Goal: Browse casually: Explore the website without a specific task or goal

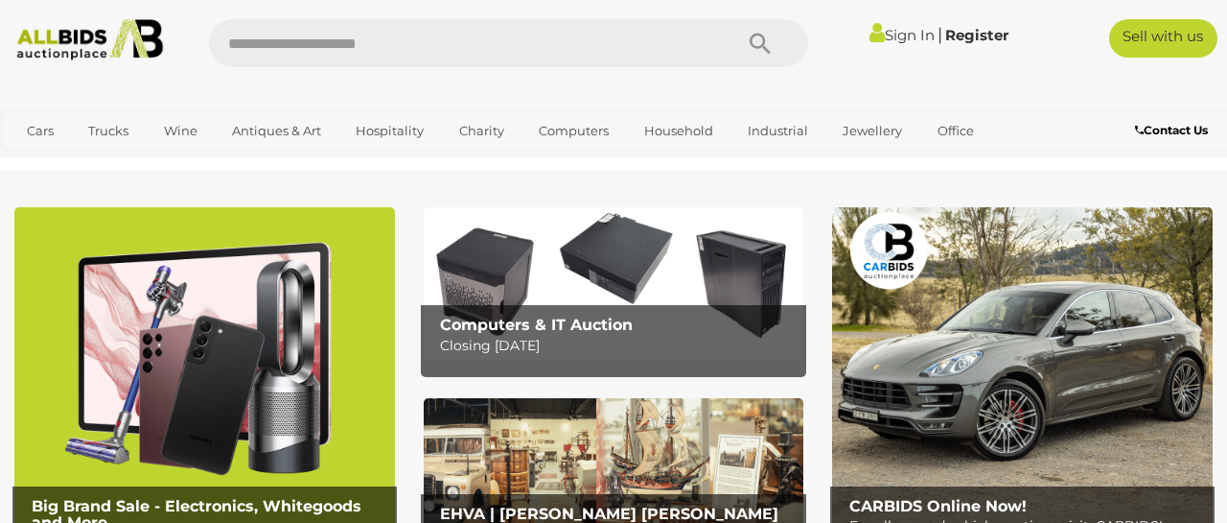
click at [890, 37] on link "Sign In" at bounding box center [902, 35] width 65 height 18
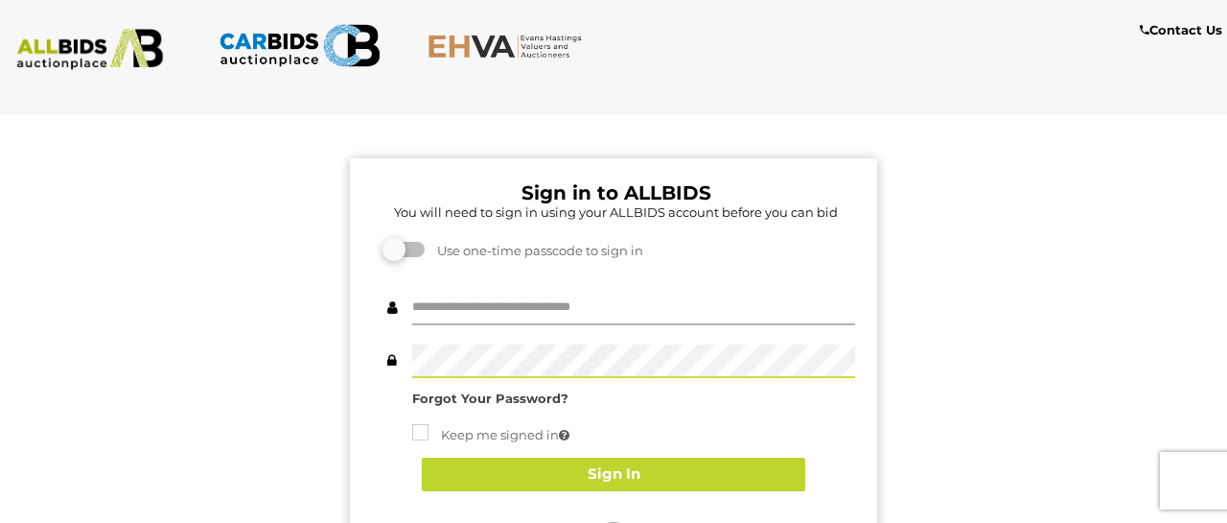
type input "********"
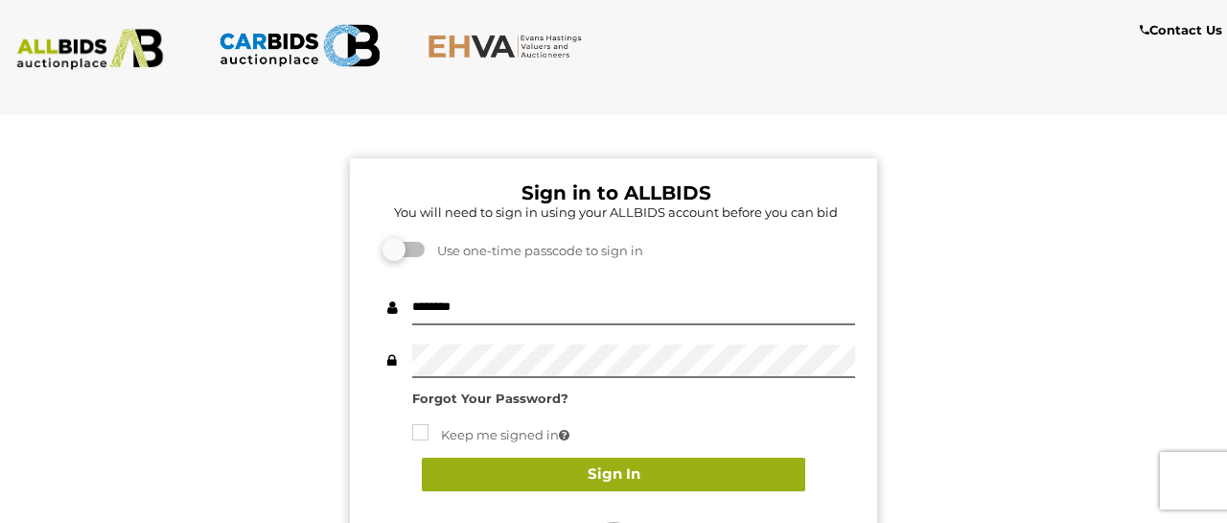
click at [741, 461] on button "Sign In" at bounding box center [614, 474] width 384 height 34
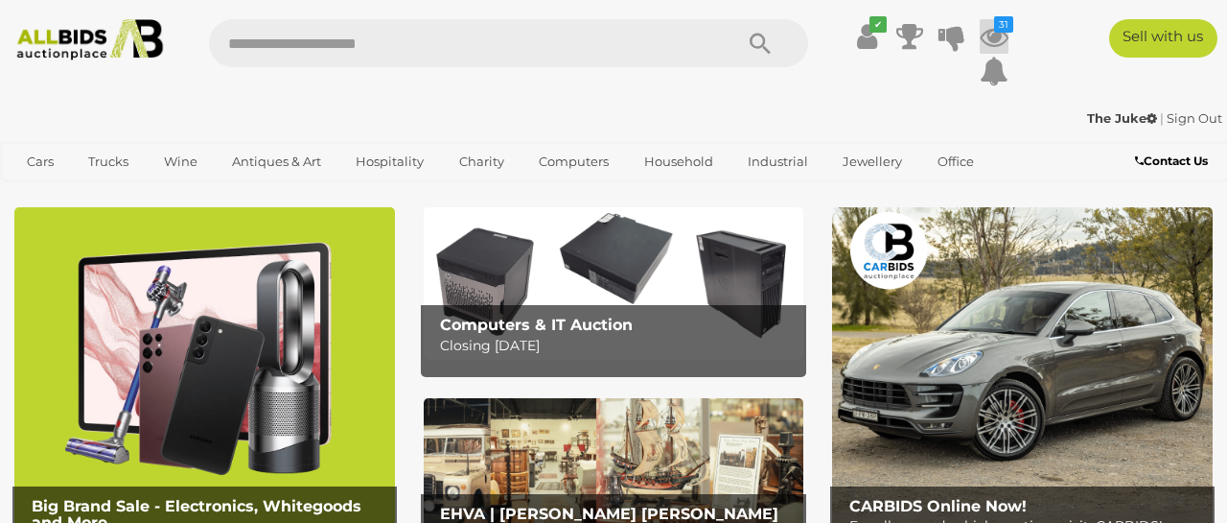
click at [996, 37] on icon at bounding box center [994, 36] width 29 height 35
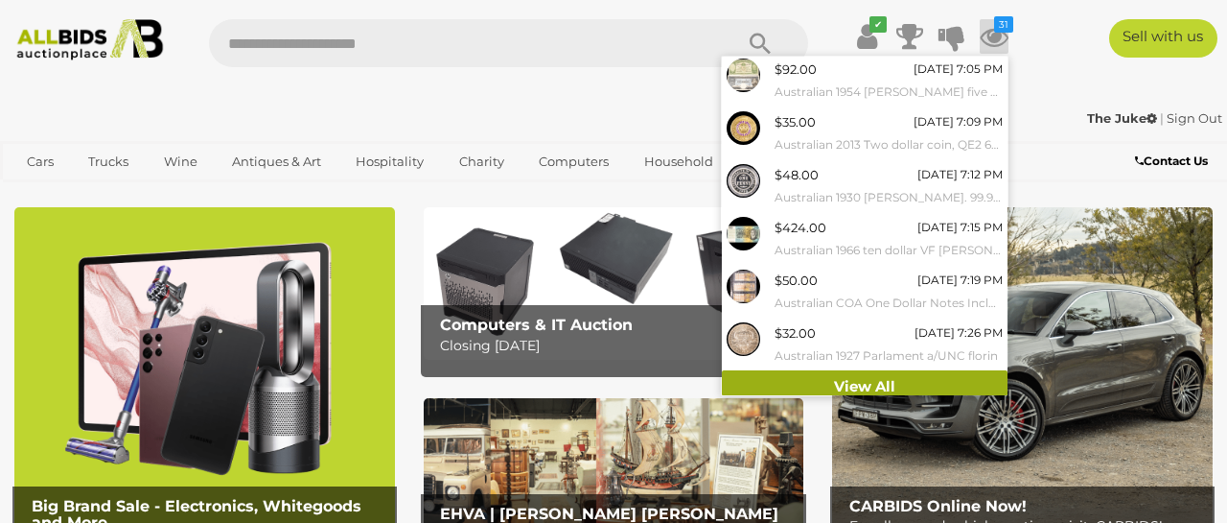
scroll to position [263, 0]
click at [832, 375] on link "View All" at bounding box center [865, 388] width 286 height 34
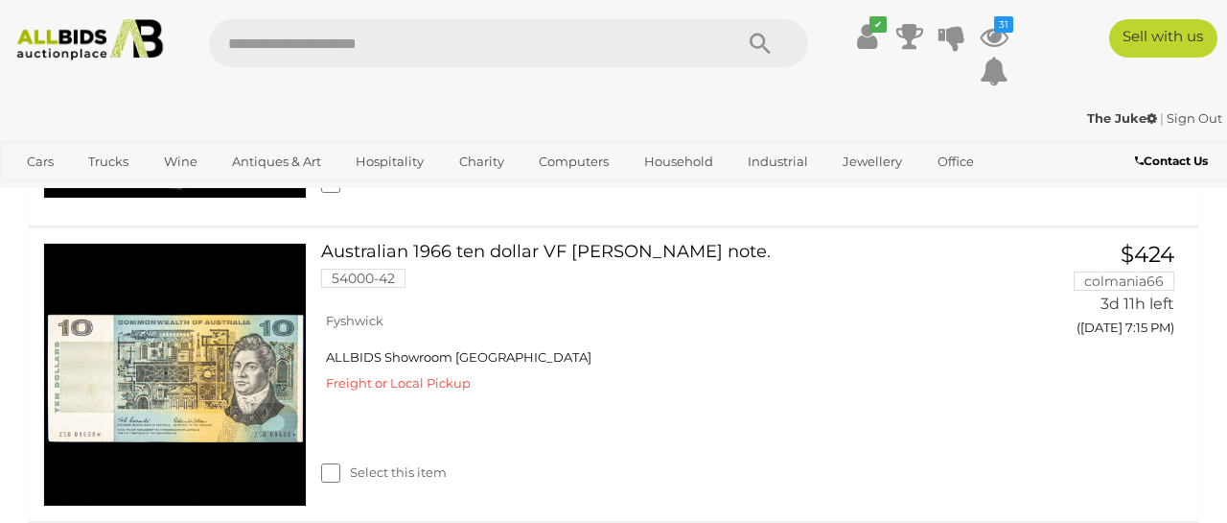
scroll to position [2432, 0]
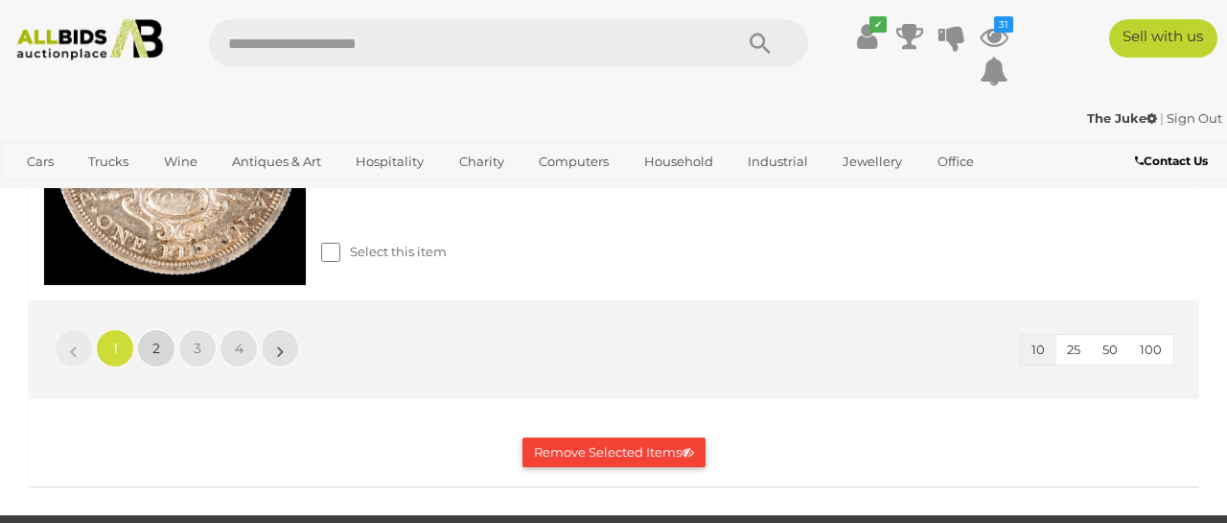
click at [150, 329] on link "2" at bounding box center [156, 348] width 38 height 38
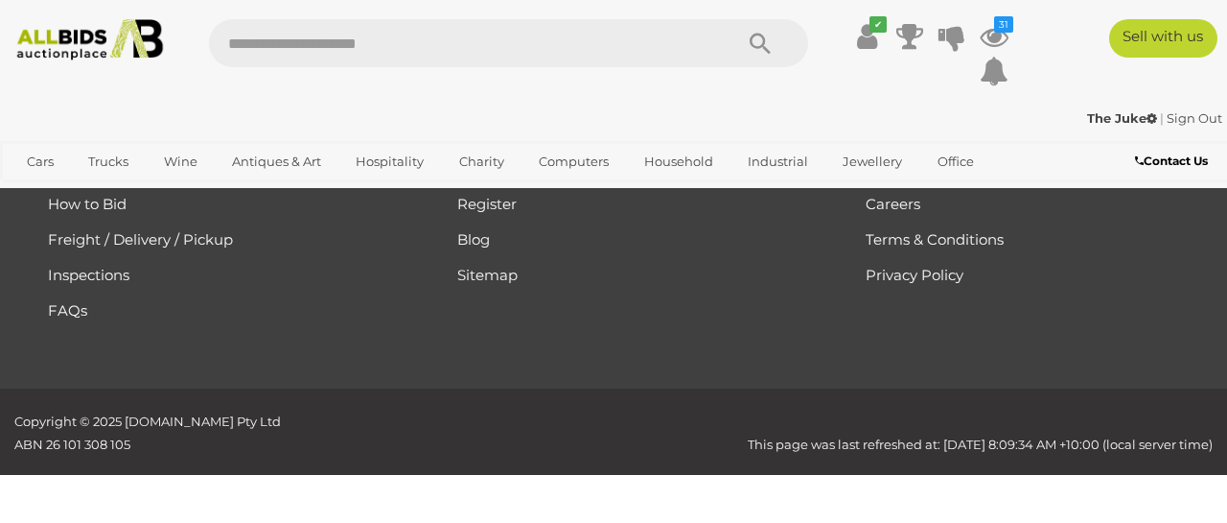
scroll to position [1113, 0]
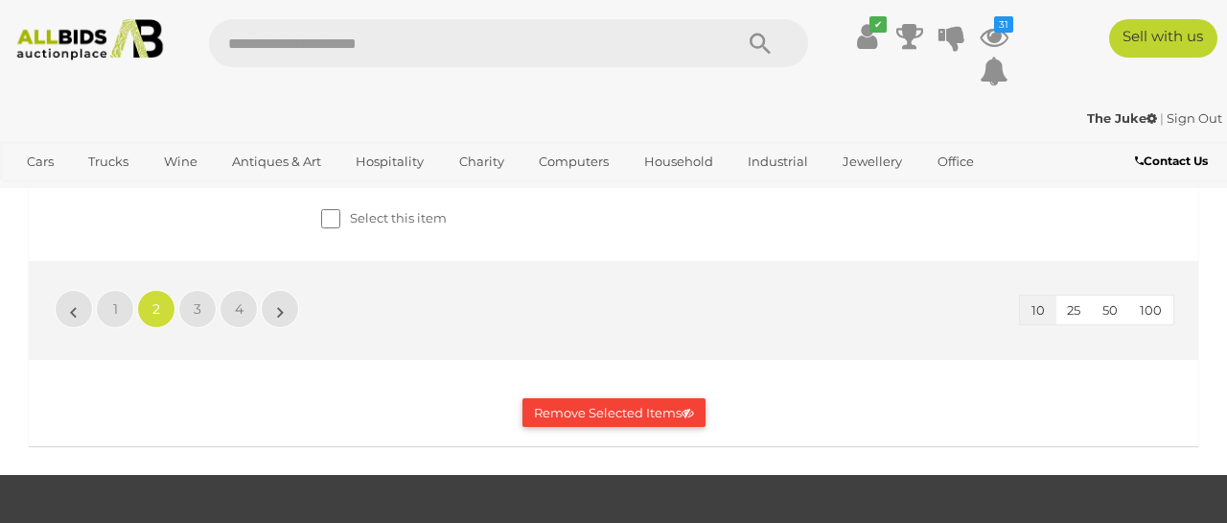
scroll to position [3290, 0]
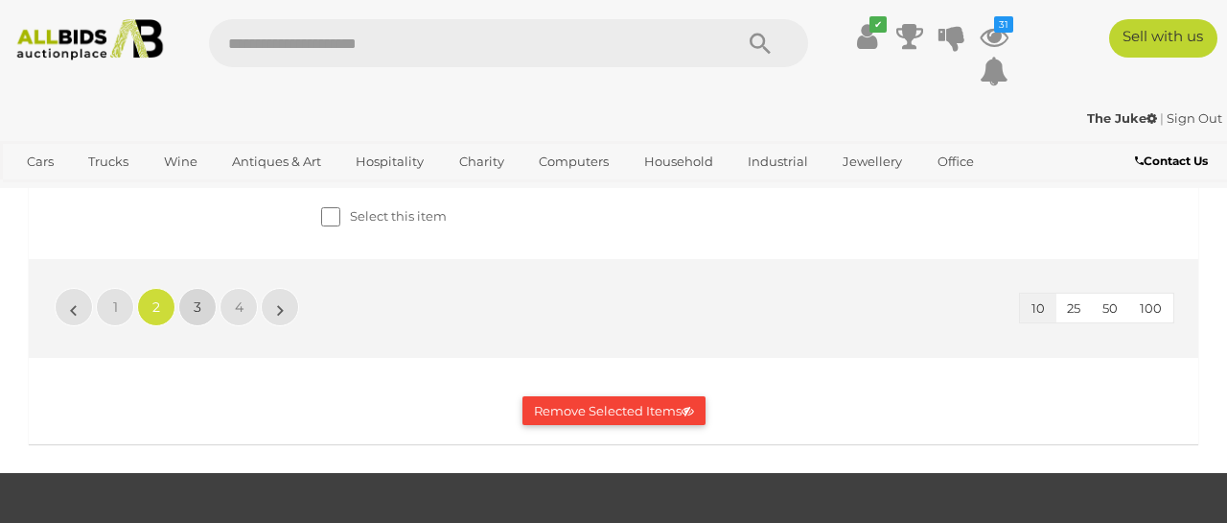
click at [194, 298] on span "3" at bounding box center [198, 306] width 8 height 17
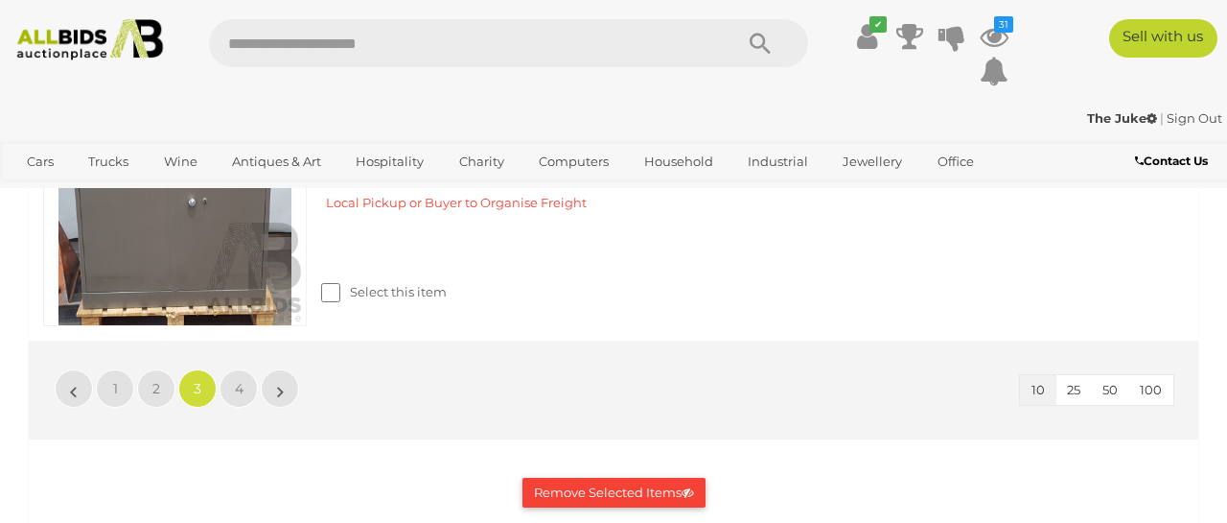
scroll to position [3131, 0]
click at [241, 398] on span "4" at bounding box center [239, 389] width 9 height 17
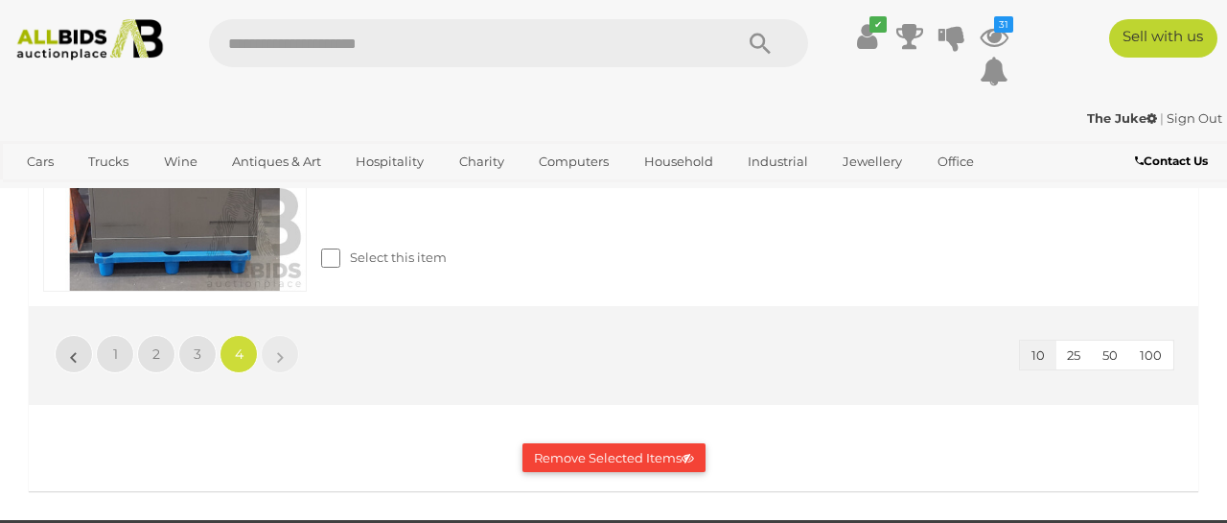
scroll to position [543, 0]
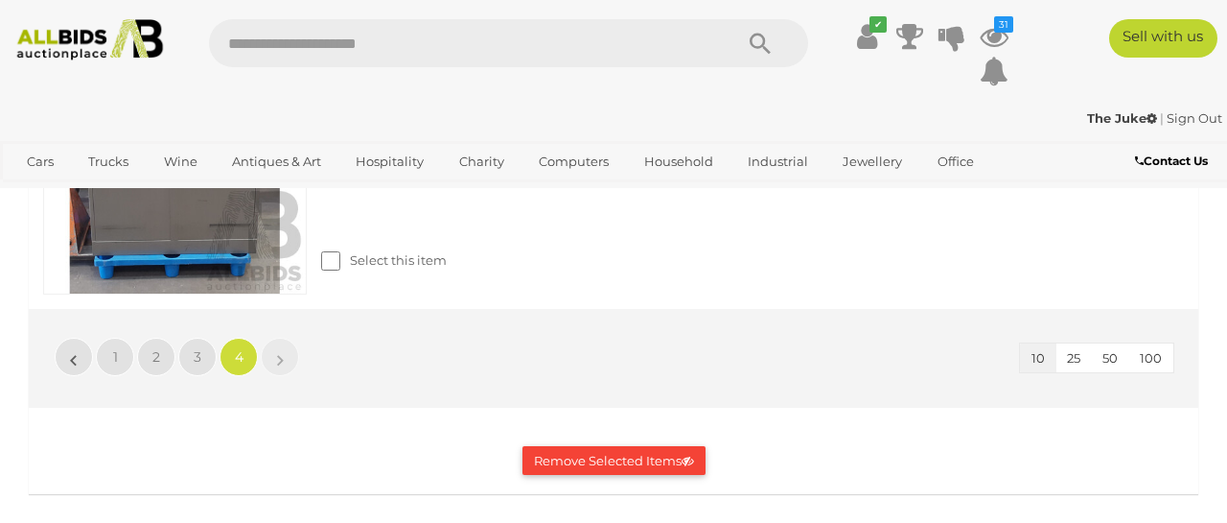
click at [236, 37] on input "text" at bounding box center [461, 43] width 504 height 48
type input "********"
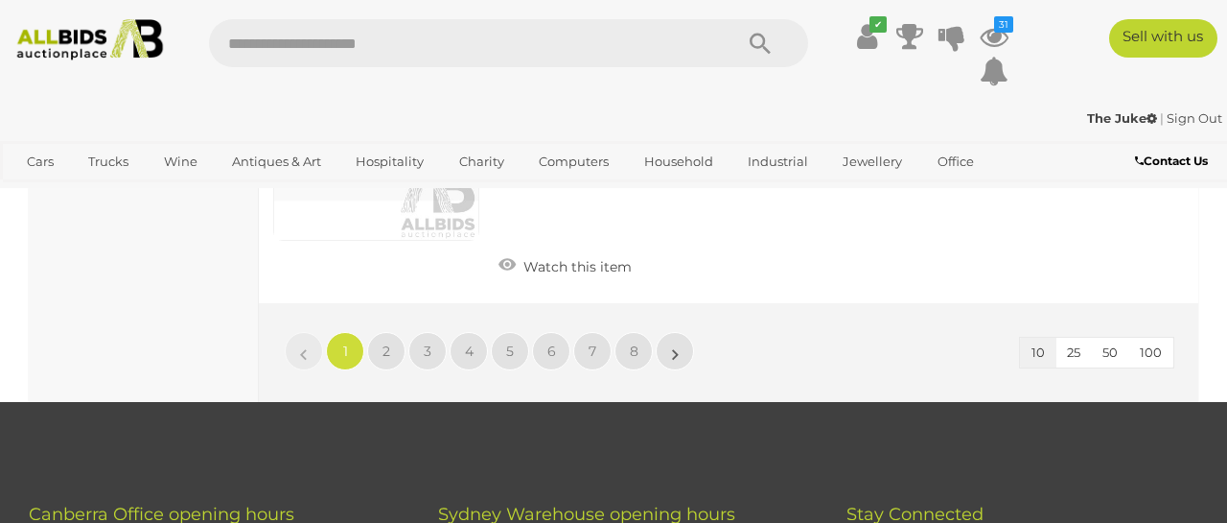
scroll to position [2912, 0]
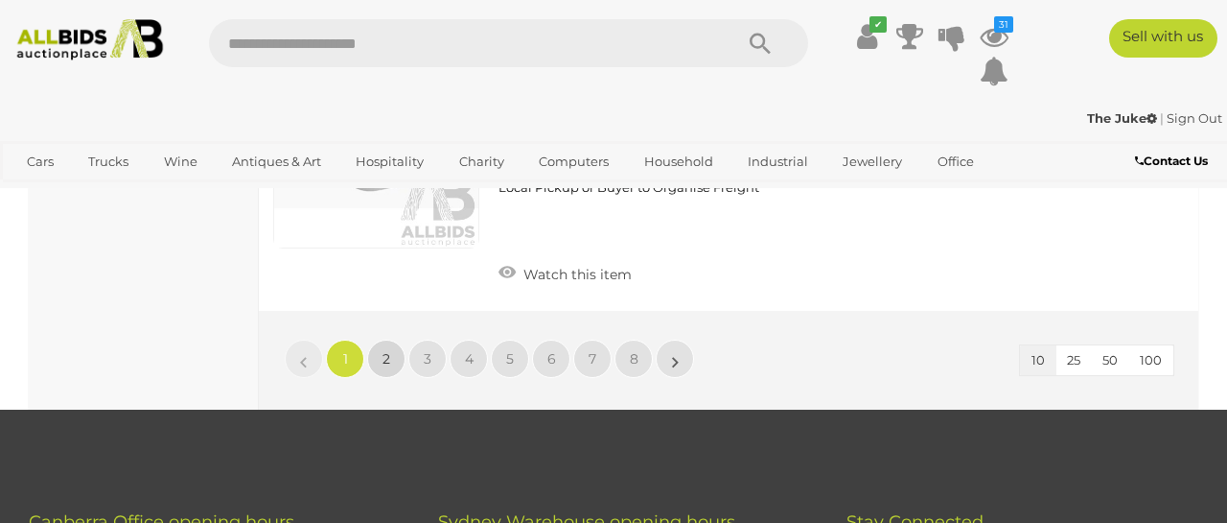
click at [385, 350] on span "2" at bounding box center [387, 358] width 8 height 17
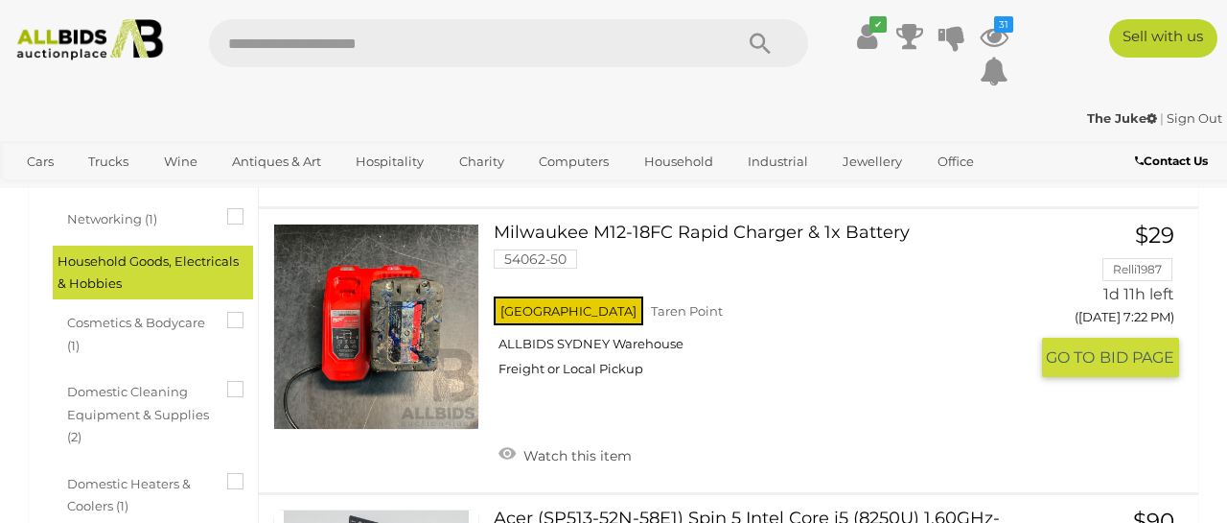
scroll to position [1301, 0]
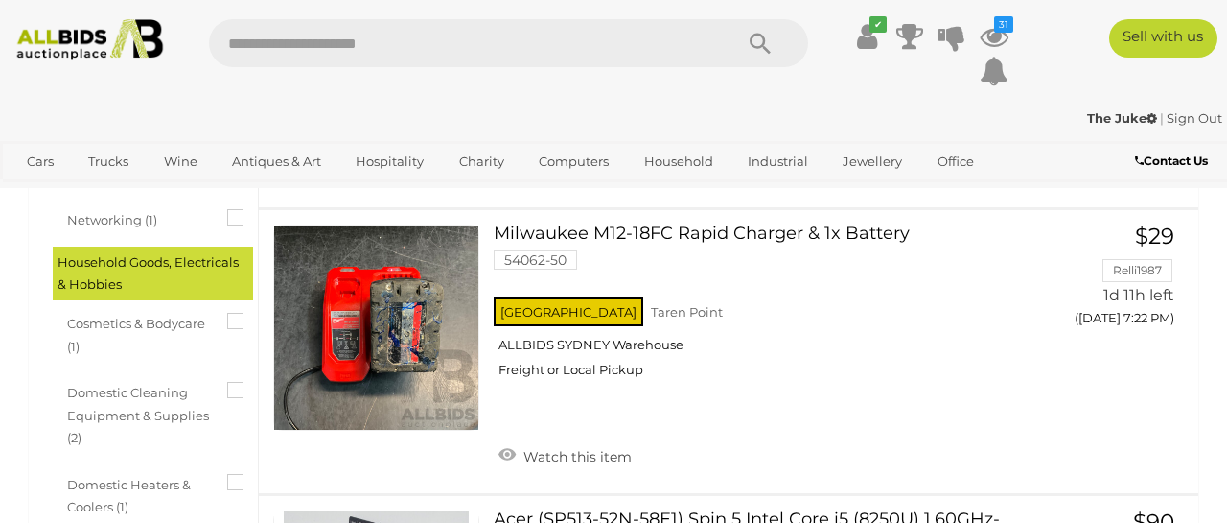
click at [230, 39] on input "text" at bounding box center [461, 43] width 504 height 48
type input "**********"
click at [757, 40] on icon "Search" at bounding box center [760, 44] width 21 height 29
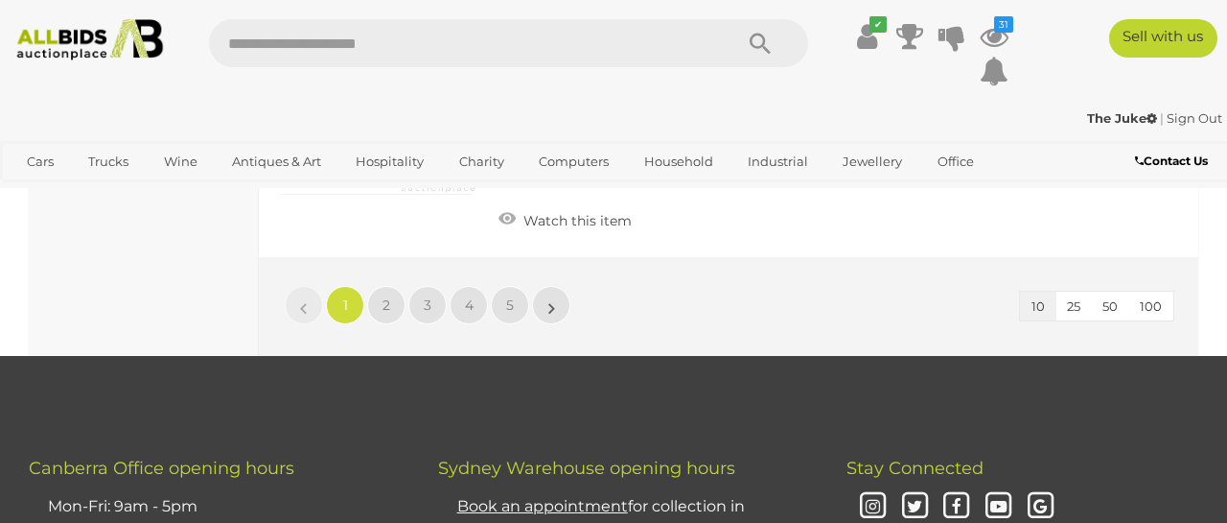
scroll to position [2985, 0]
click at [383, 296] on span "2" at bounding box center [387, 304] width 8 height 17
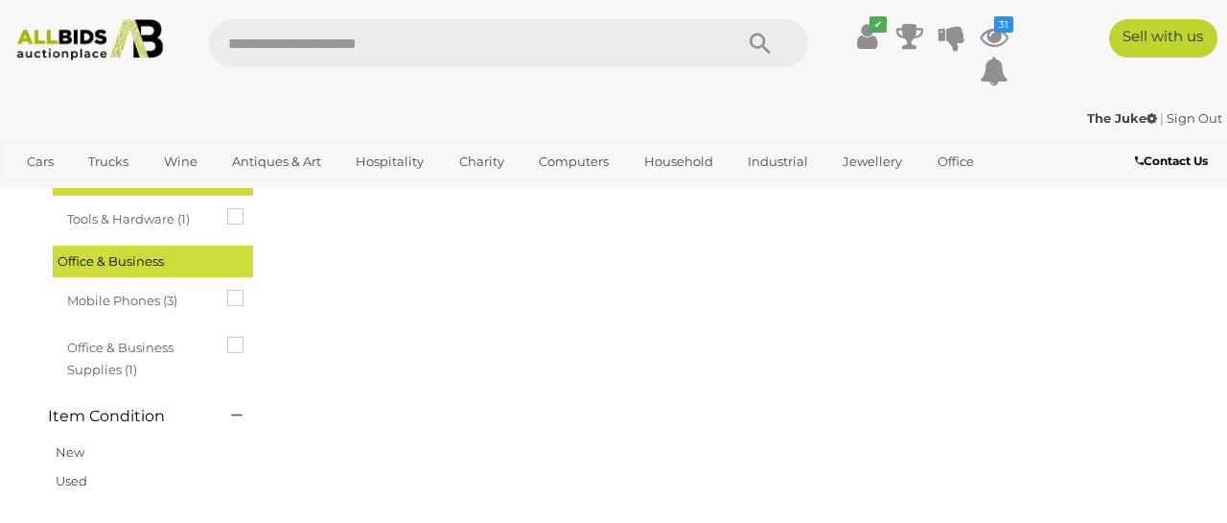
scroll to position [0, 0]
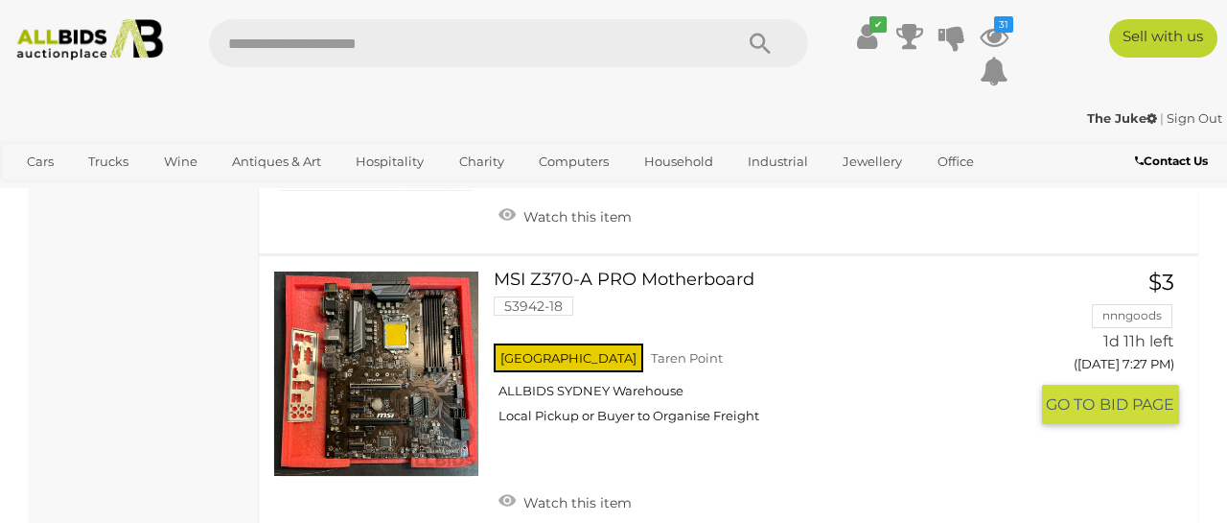
scroll to position [2684, 0]
click at [443, 378] on link at bounding box center [376, 373] width 206 height 206
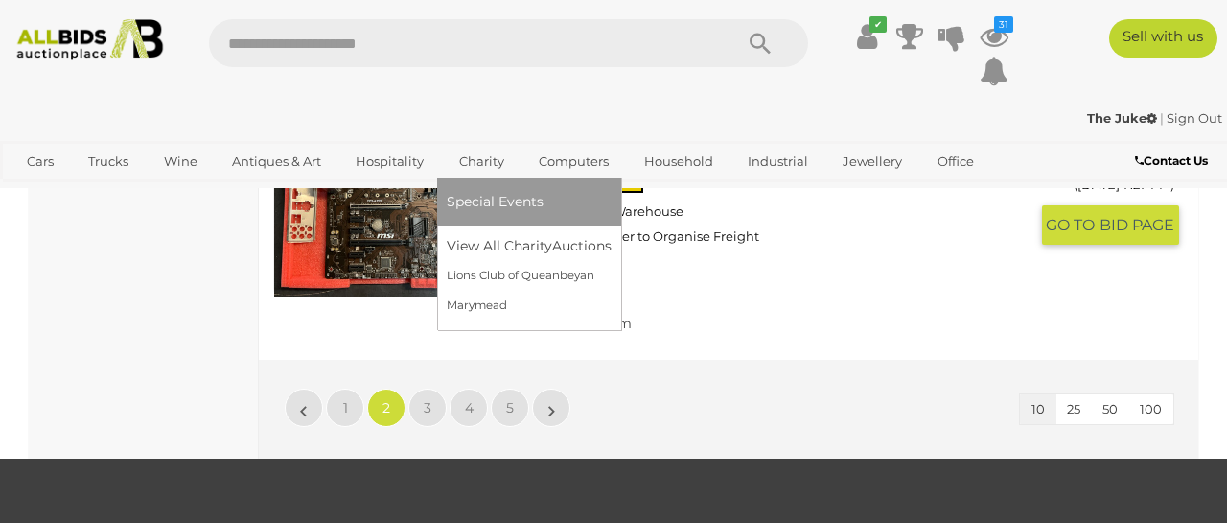
scroll to position [2864, 0]
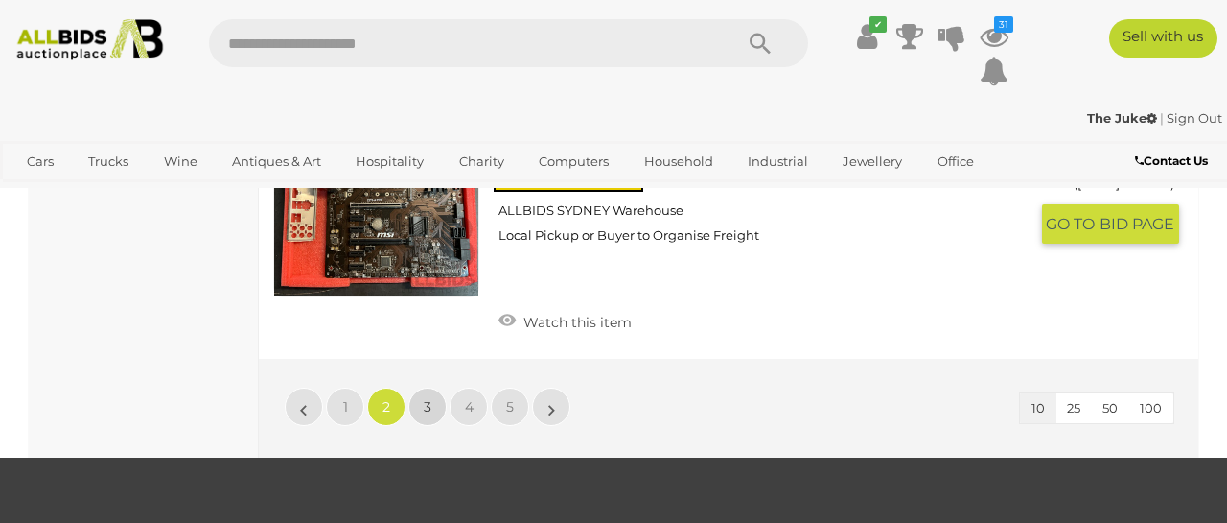
click at [425, 398] on span "3" at bounding box center [428, 406] width 8 height 17
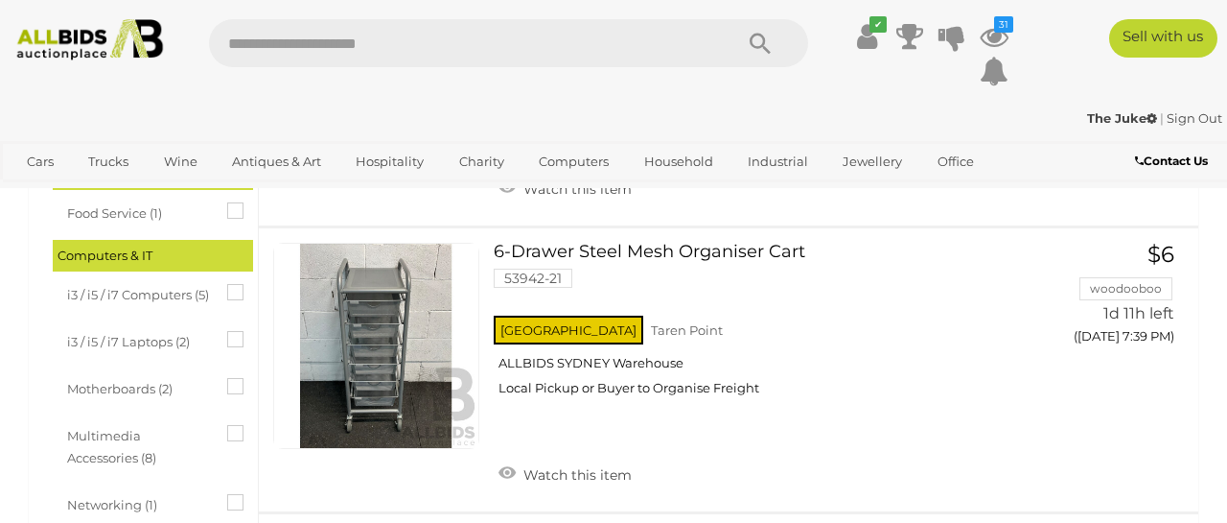
scroll to position [921, 0]
click at [413, 376] on link at bounding box center [376, 346] width 206 height 206
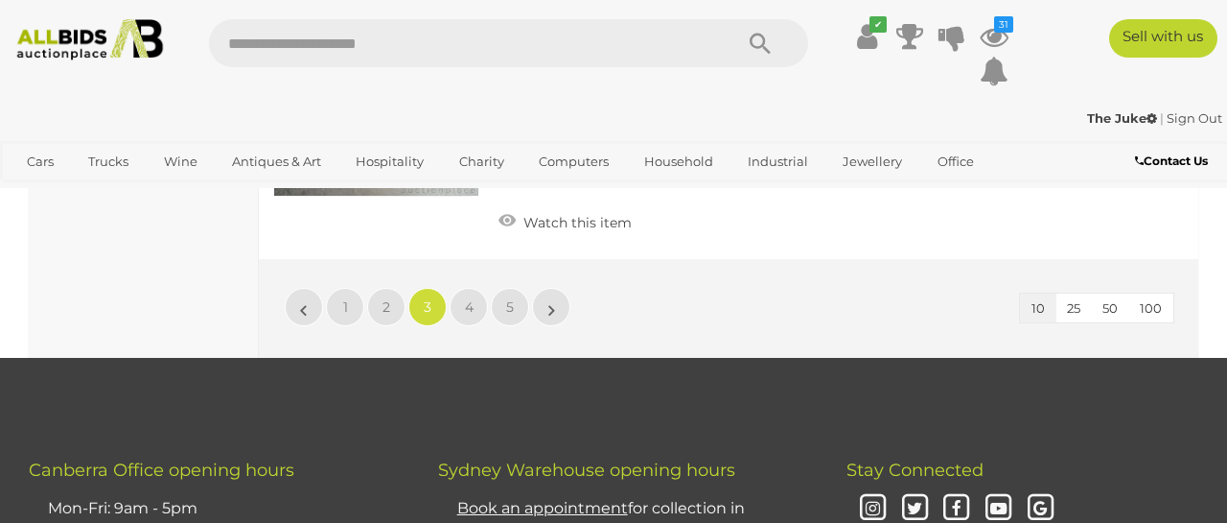
scroll to position [2889, 0]
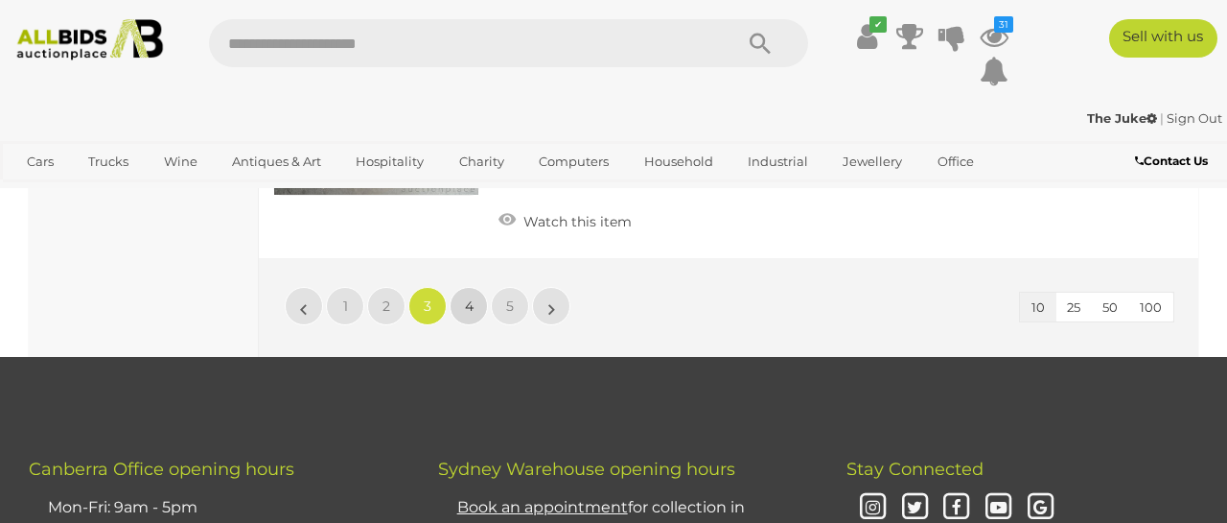
click at [470, 297] on span "4" at bounding box center [469, 305] width 9 height 17
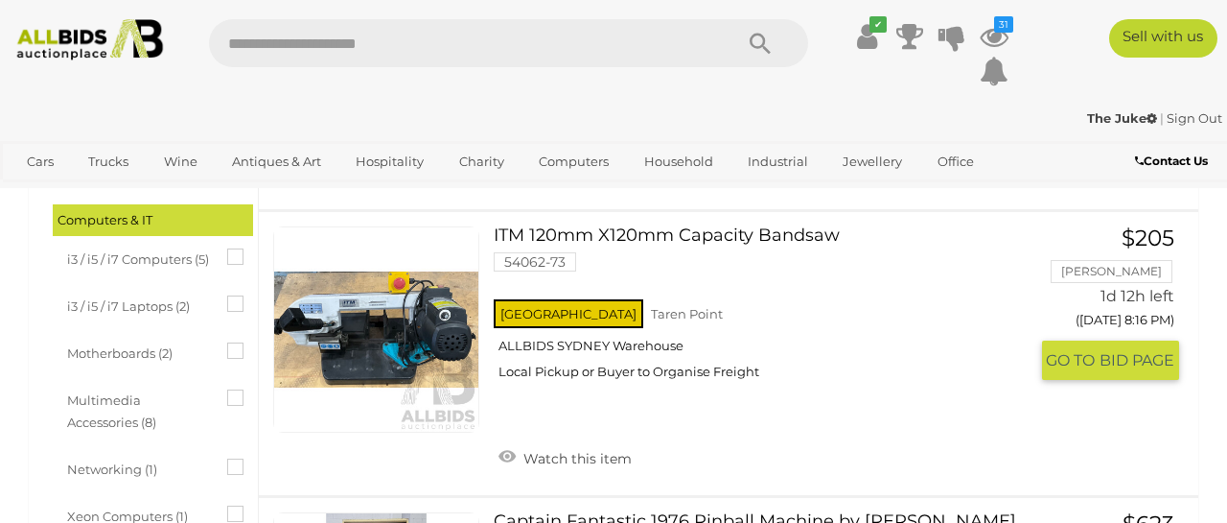
scroll to position [962, 0]
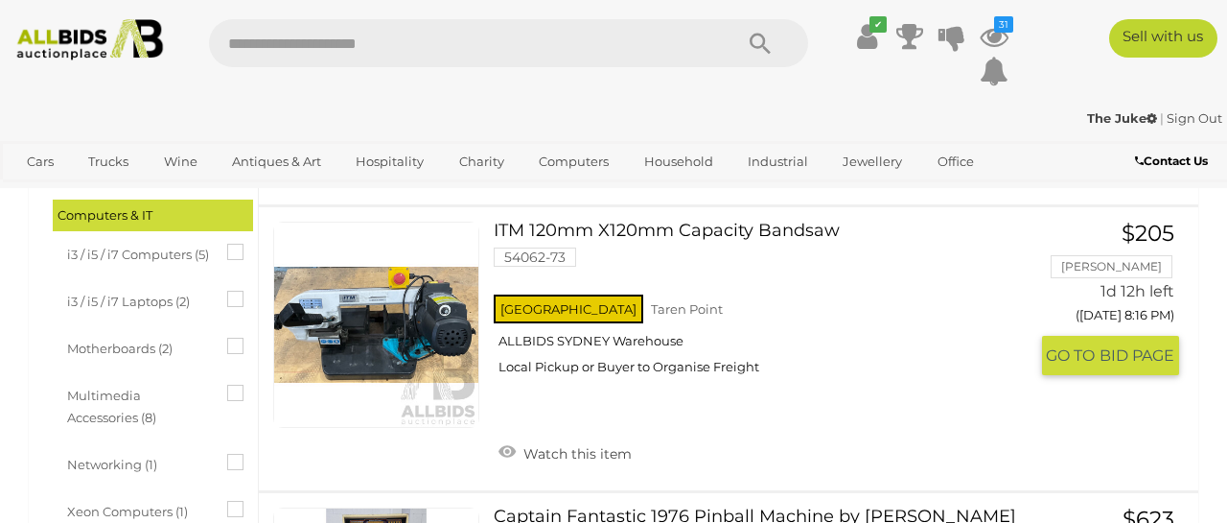
click at [433, 324] on link at bounding box center [376, 325] width 206 height 206
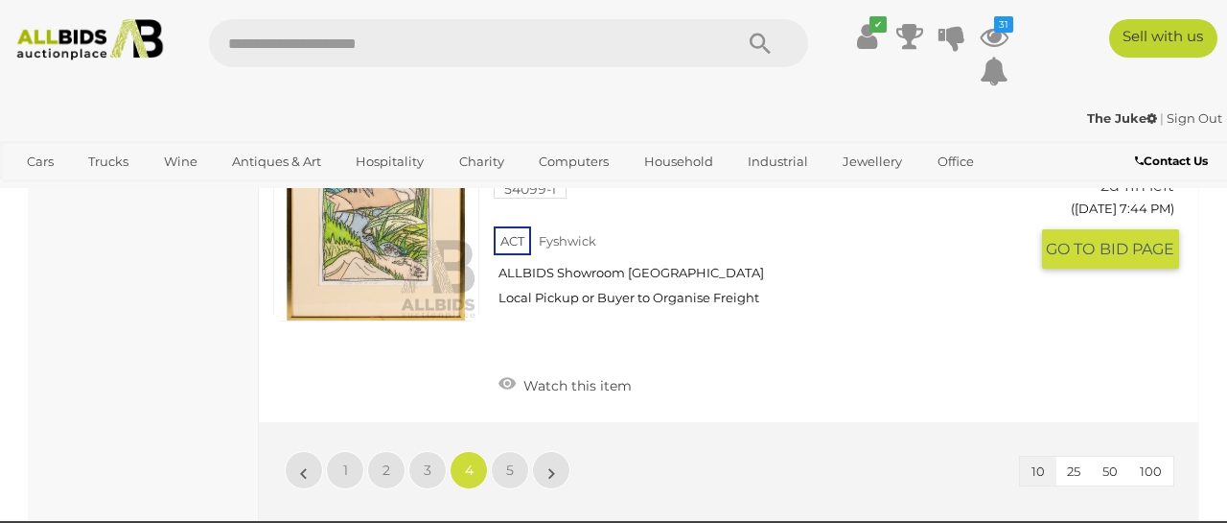
scroll to position [2841, 0]
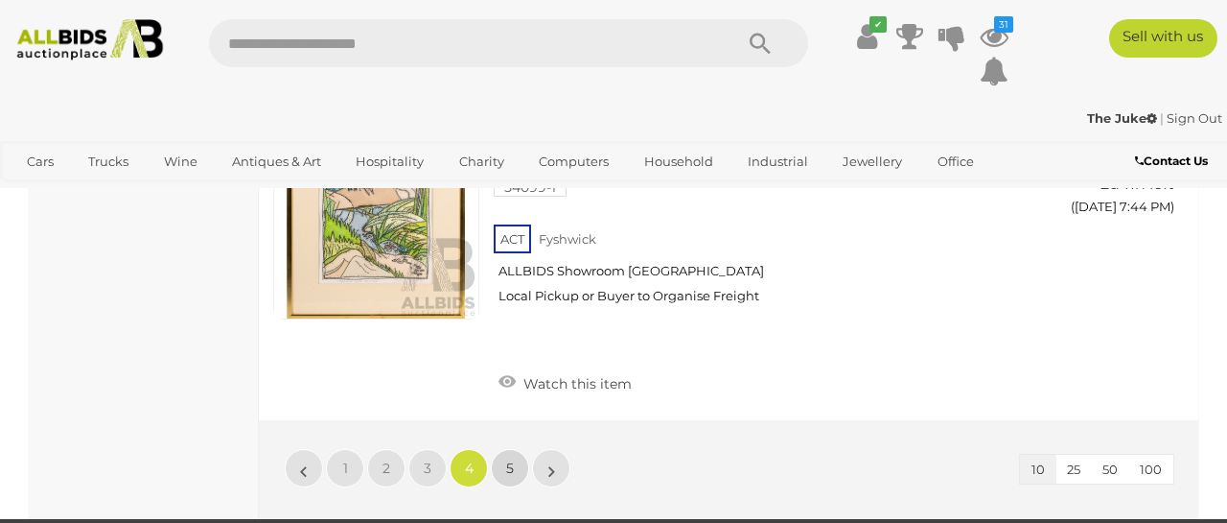
click at [506, 459] on span "5" at bounding box center [510, 467] width 8 height 17
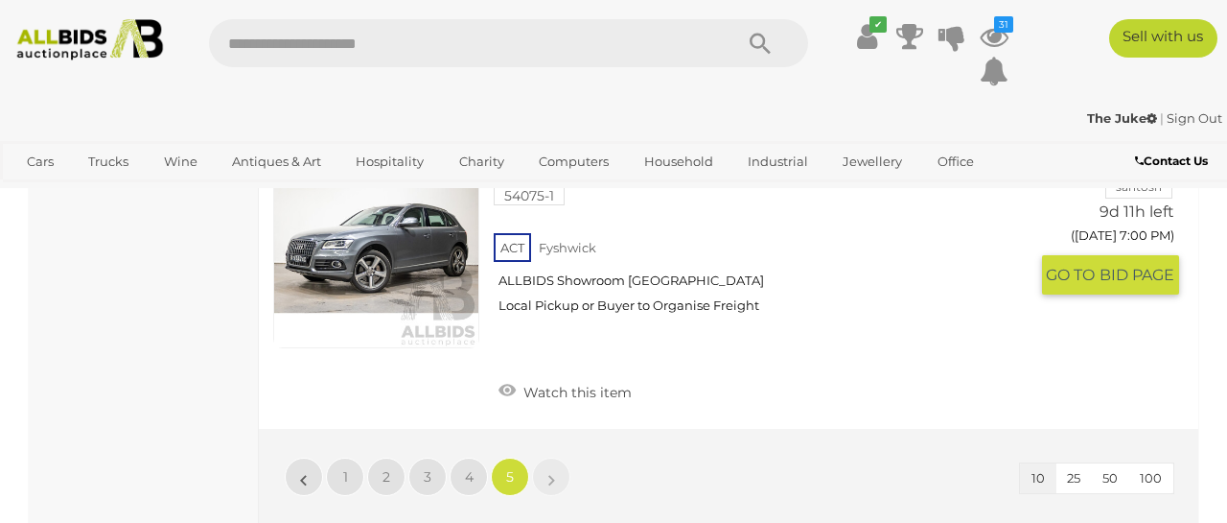
scroll to position [3004, 0]
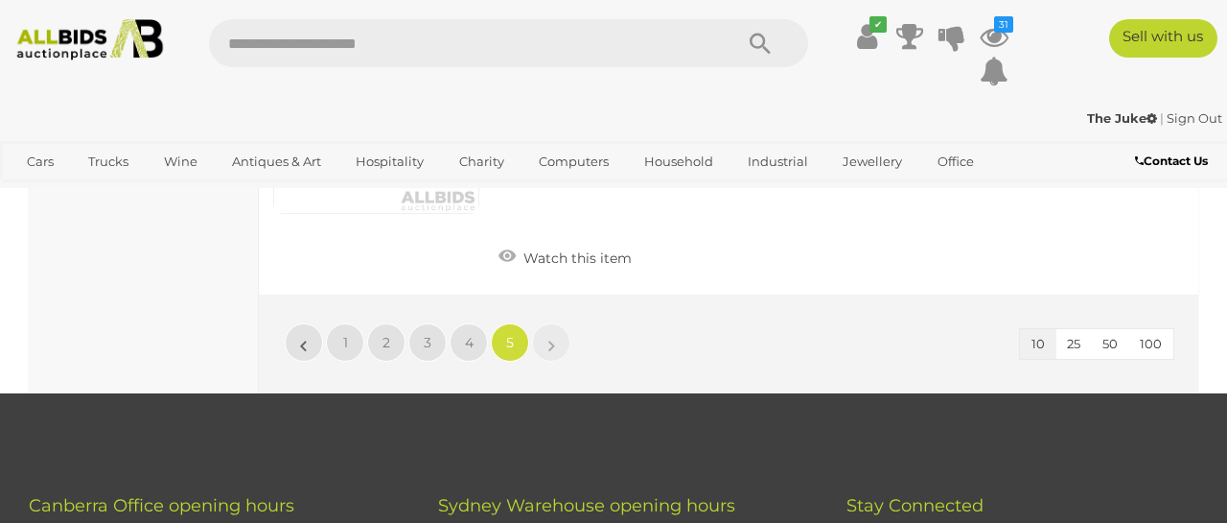
click at [1178, 117] on link "Sign Out" at bounding box center [1195, 117] width 56 height 15
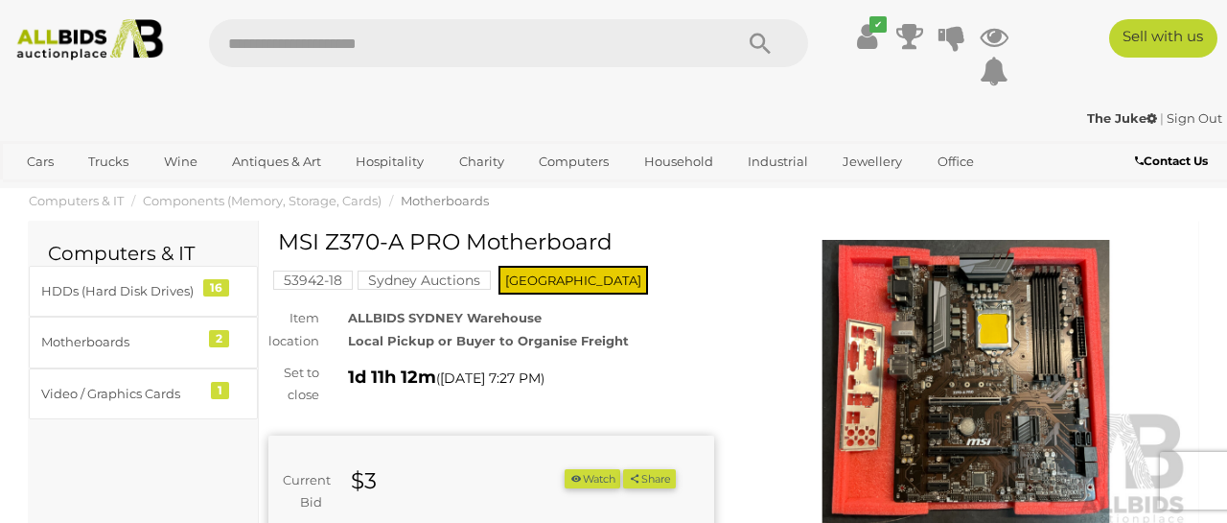
click at [937, 349] on img at bounding box center [966, 384] width 446 height 288
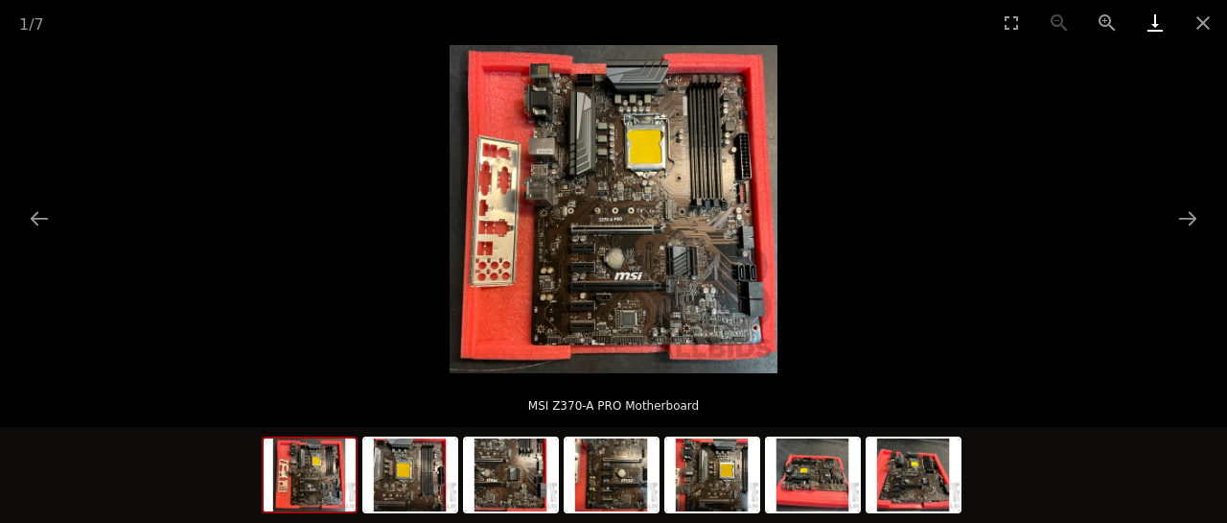
click at [1151, 29] on link "Download" at bounding box center [1155, 22] width 48 height 45
click at [1187, 222] on button "Next slide" at bounding box center [1188, 217] width 40 height 37
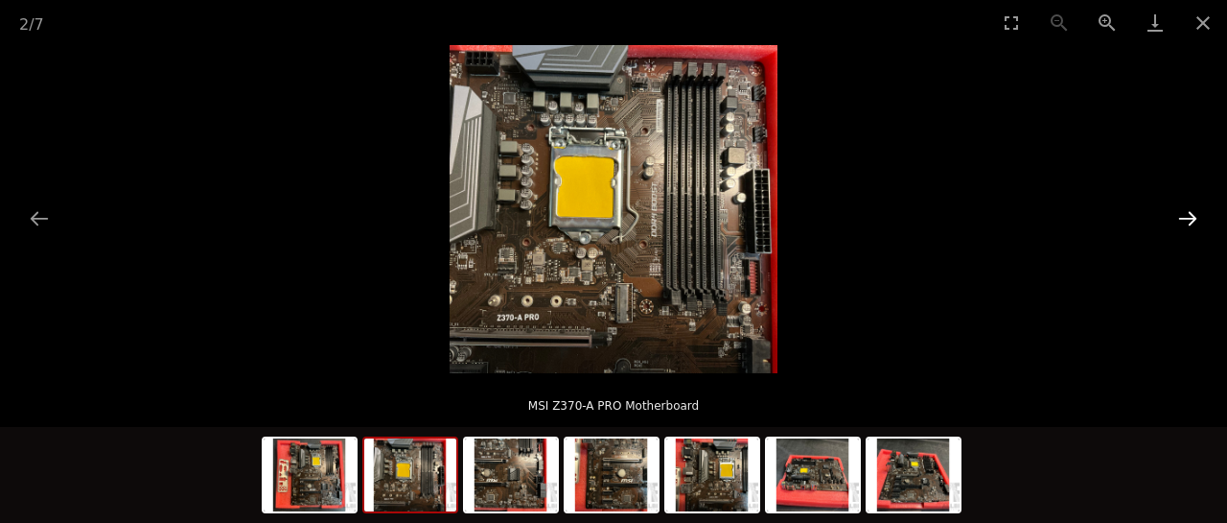
click at [1187, 222] on button "Next slide" at bounding box center [1188, 217] width 40 height 37
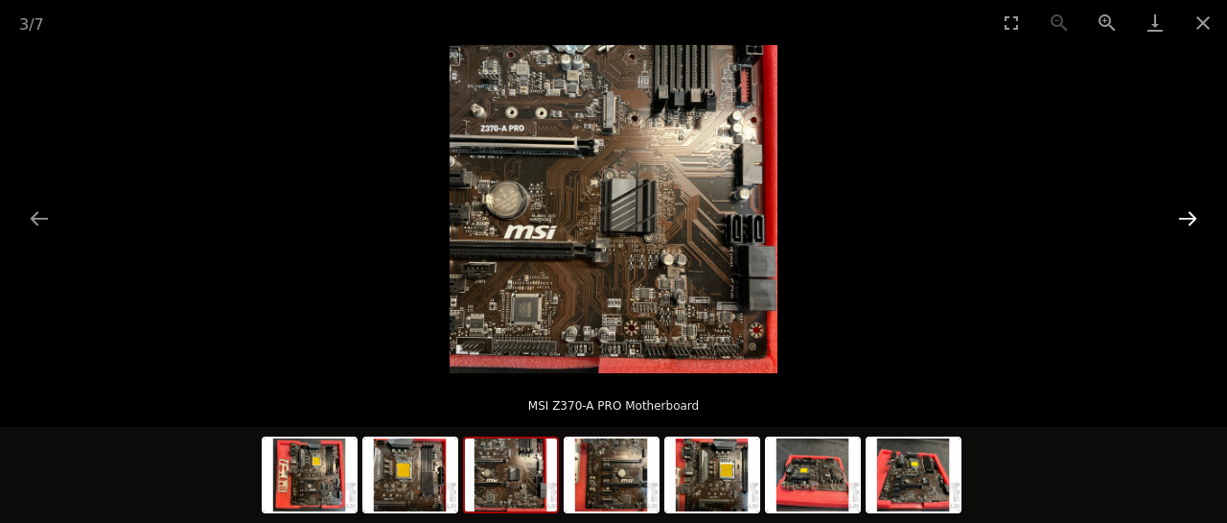
click at [1187, 222] on button "Next slide" at bounding box center [1188, 217] width 40 height 37
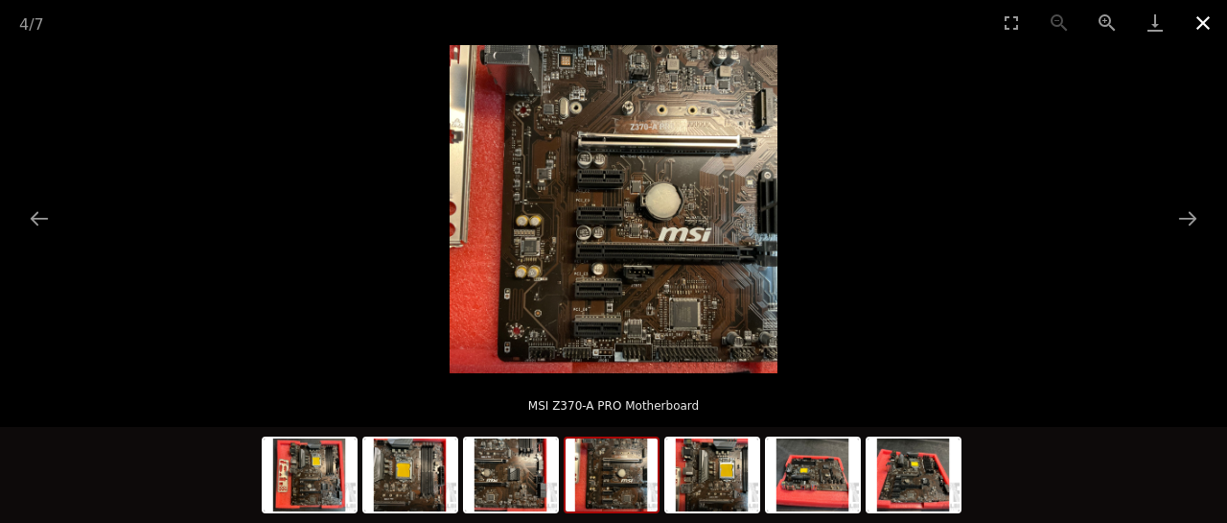
click at [1205, 21] on button "Close gallery" at bounding box center [1203, 22] width 48 height 45
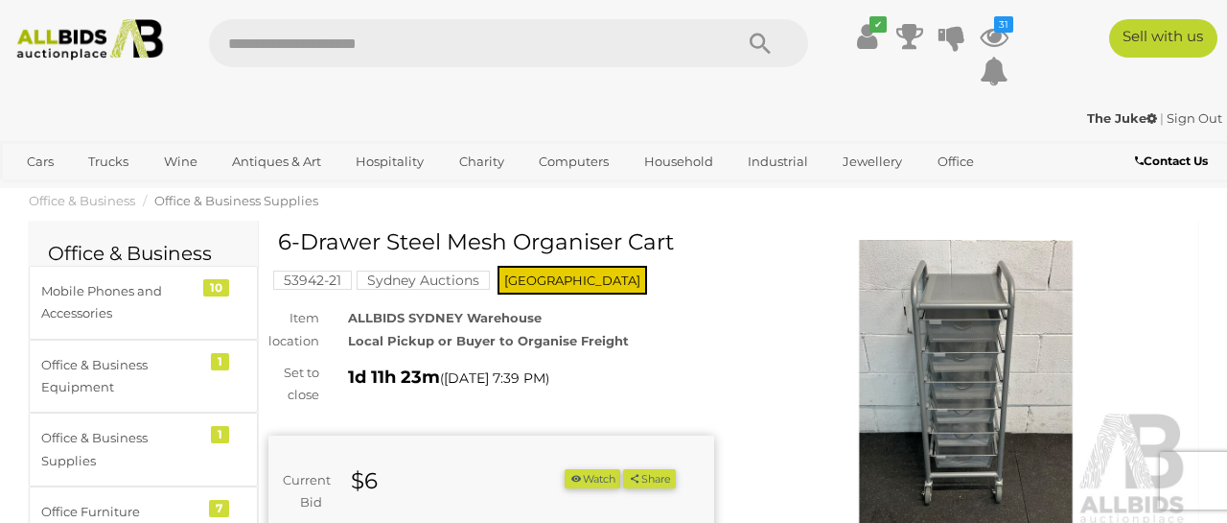
click at [981, 338] on img at bounding box center [966, 384] width 446 height 288
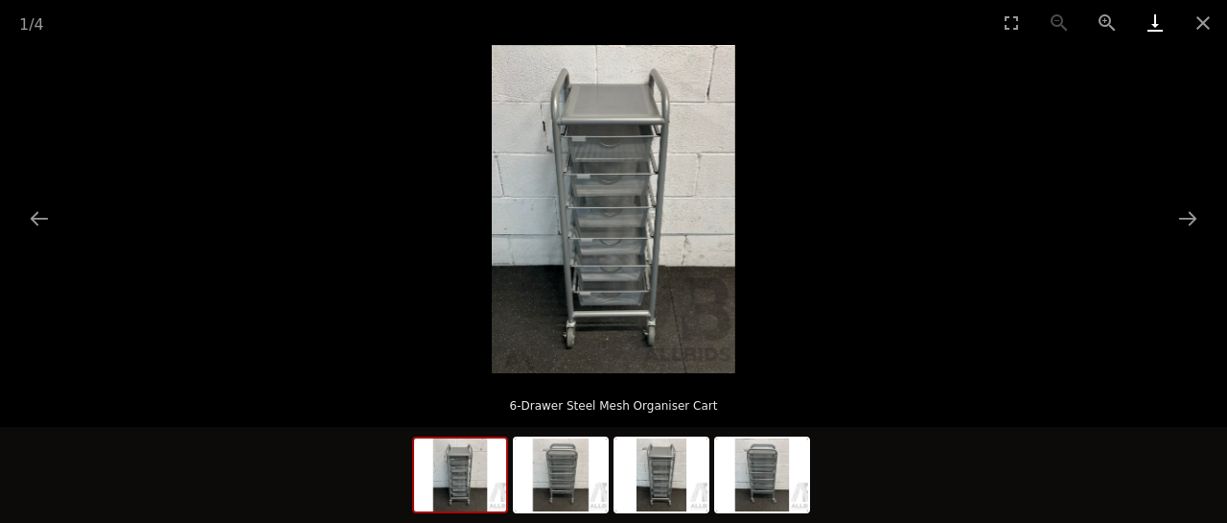
click at [1152, 30] on link "Download" at bounding box center [1155, 22] width 48 height 45
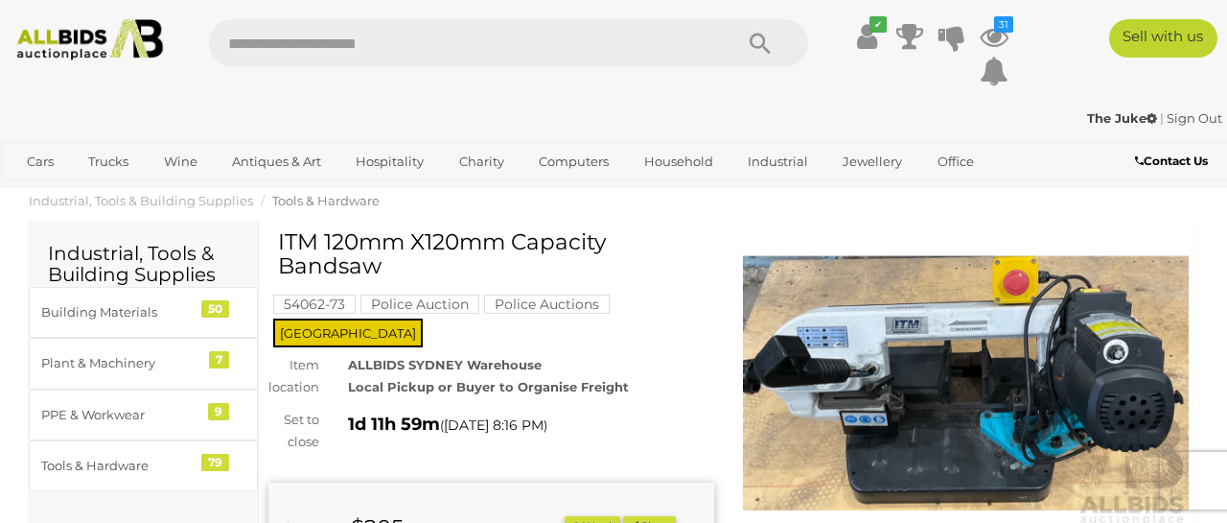
click at [955, 379] on img at bounding box center [966, 384] width 446 height 288
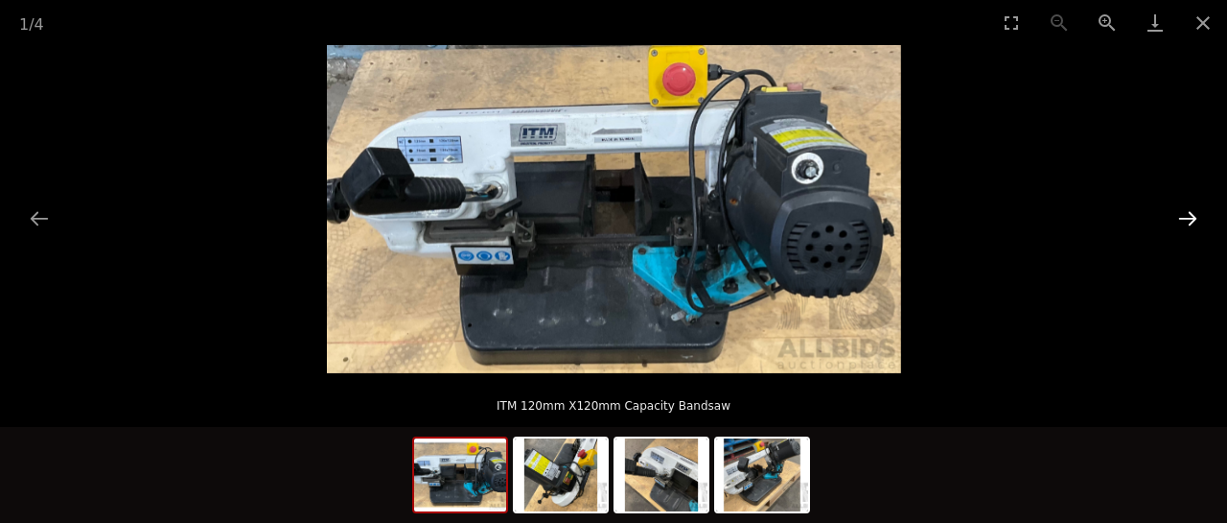
click at [1189, 216] on button "Next slide" at bounding box center [1188, 217] width 40 height 37
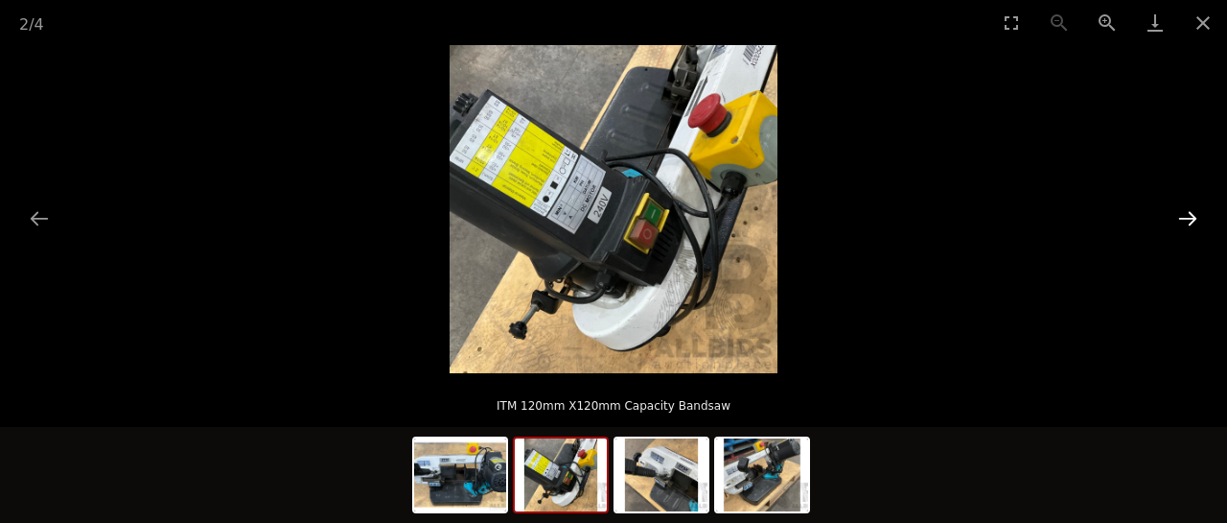
click at [1189, 216] on button "Next slide" at bounding box center [1188, 217] width 40 height 37
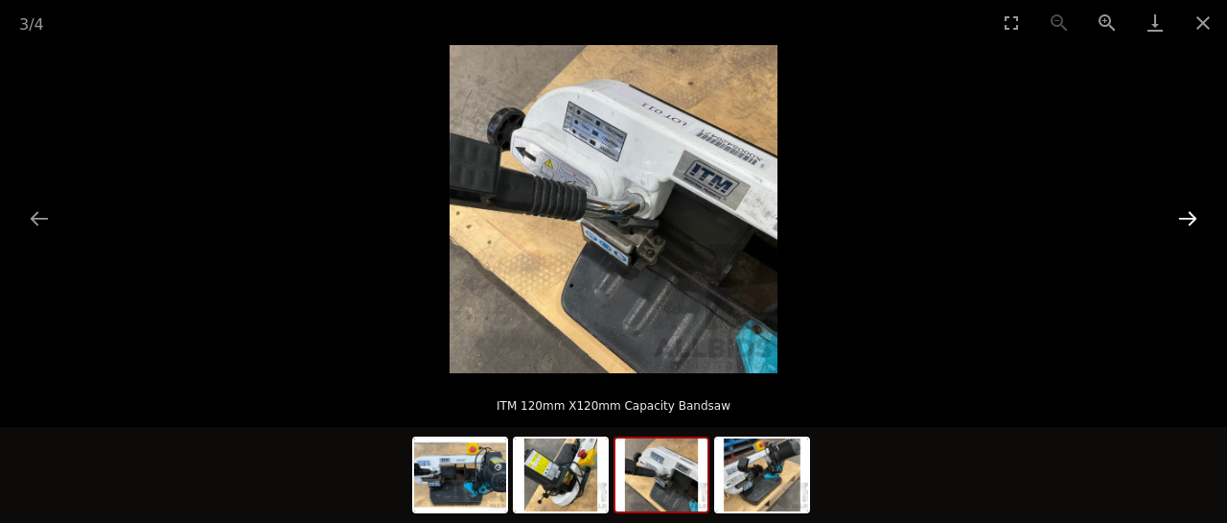
click at [1189, 216] on button "Next slide" at bounding box center [1188, 217] width 40 height 37
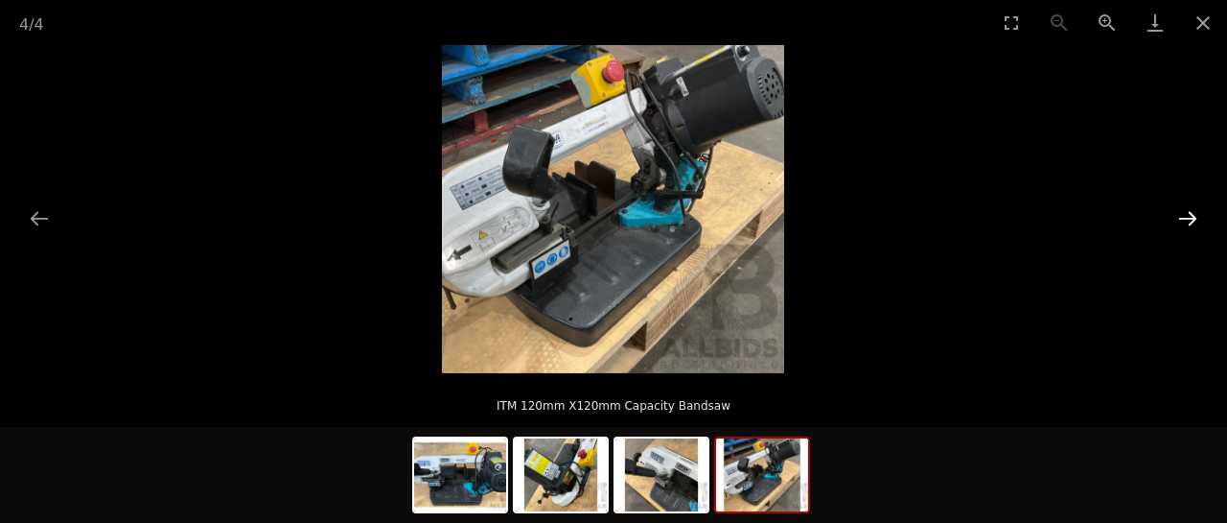
click at [1189, 216] on button "Next slide" at bounding box center [1188, 217] width 40 height 37
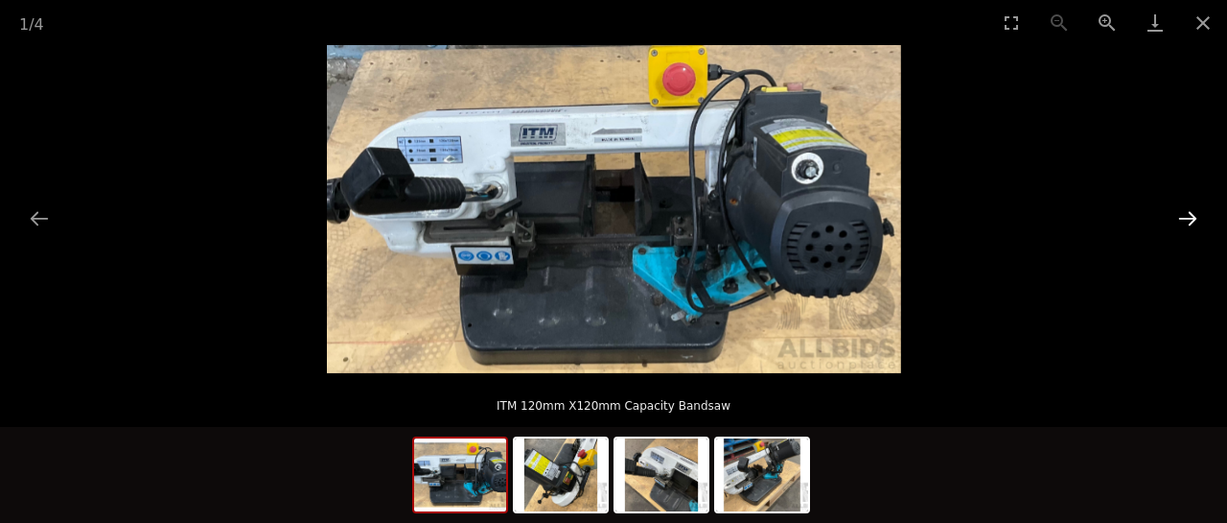
click at [1189, 216] on button "Next slide" at bounding box center [1188, 217] width 40 height 37
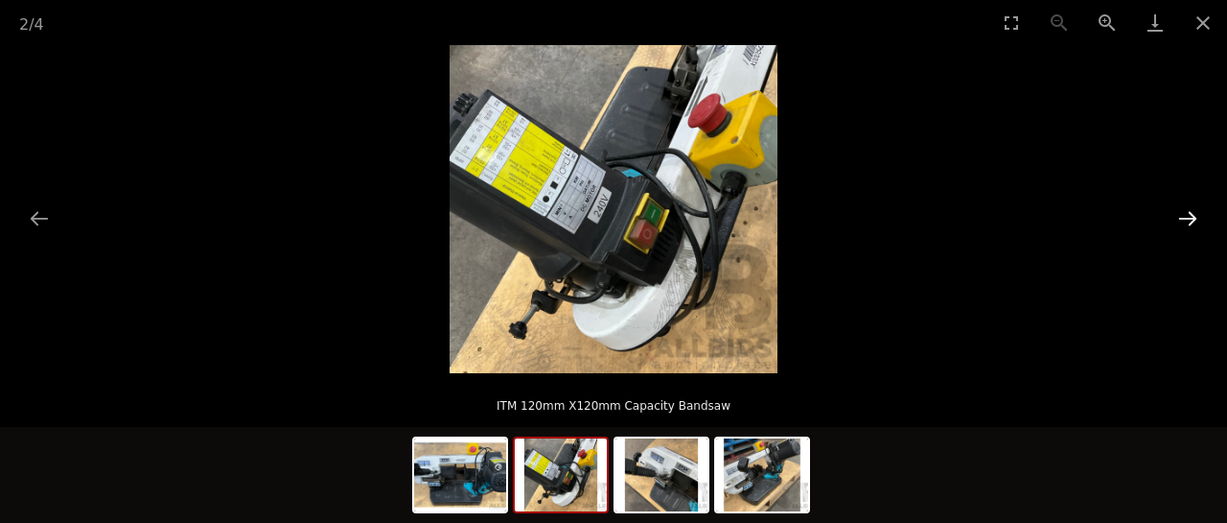
click at [1189, 216] on button "Next slide" at bounding box center [1188, 217] width 40 height 37
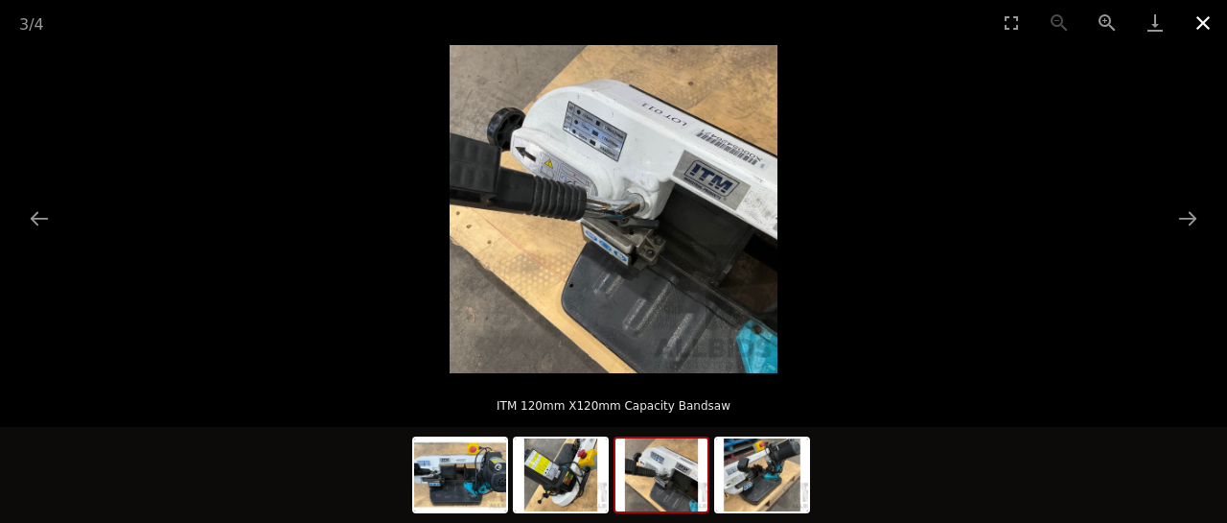
click at [1202, 23] on button "Close gallery" at bounding box center [1203, 22] width 48 height 45
